Goal: Find specific page/section: Find specific page/section

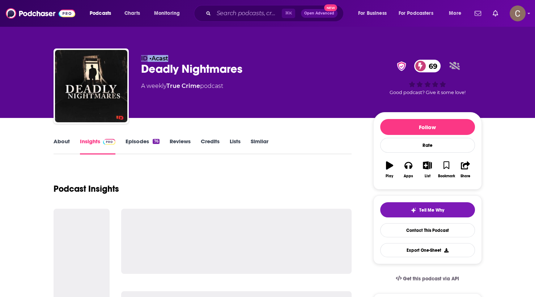
drag, startPoint x: 194, startPoint y: 56, endPoint x: 136, endPoint y: 58, distance: 57.2
click at [136, 58] on div "ID • Acast Deadly Nightmares 69 A weekly True Crime podcast 69 Good podcast? Gi…" at bounding box center [268, 87] width 428 height 78
copy p "ID • Acast"
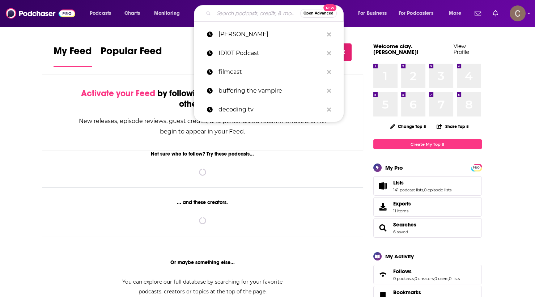
click at [248, 13] on input "Search podcasts, credits, & more..." at bounding box center [257, 14] width 86 height 12
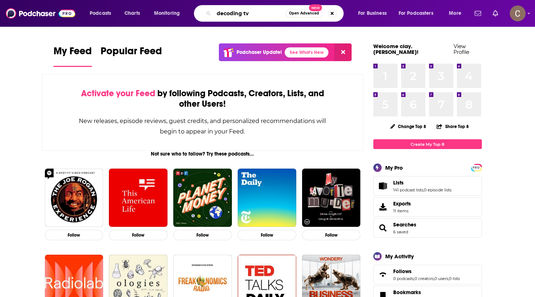
type input "decoding tv"
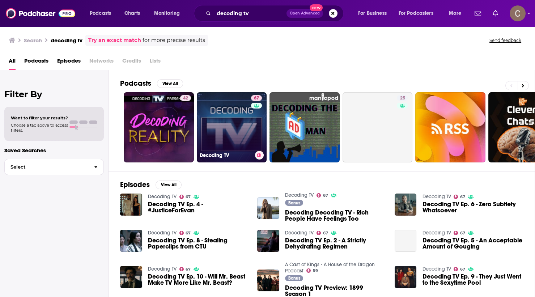
click at [237, 130] on link "67 Decoding TV" at bounding box center [232, 127] width 70 height 70
